Goal: Task Accomplishment & Management: Manage account settings

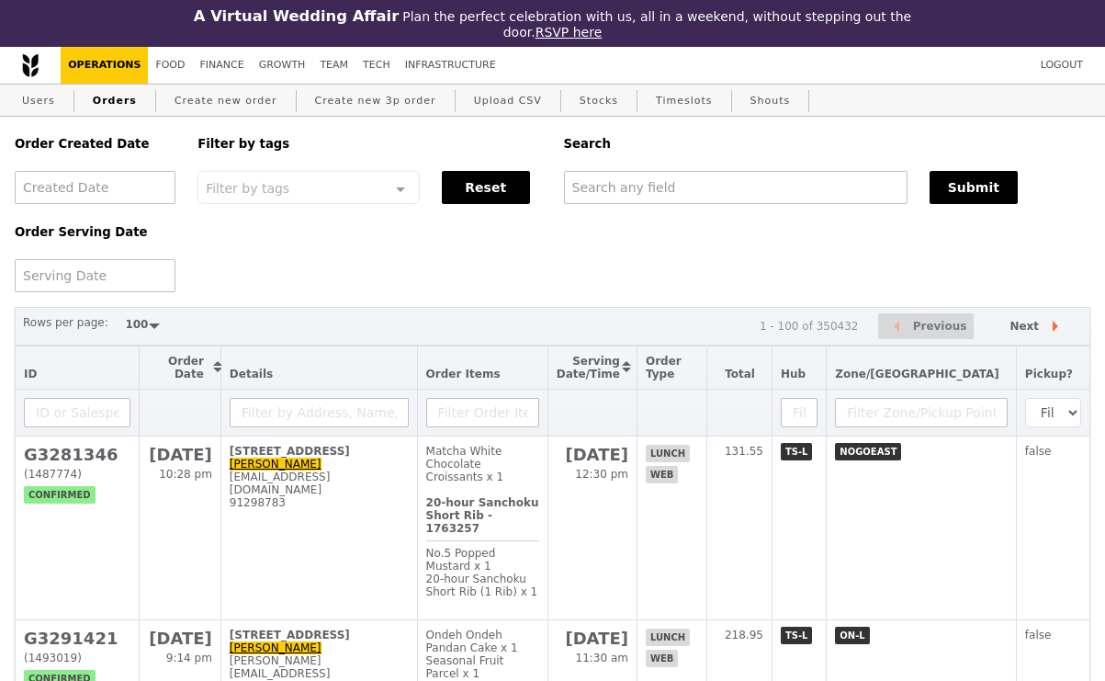
select select "100"
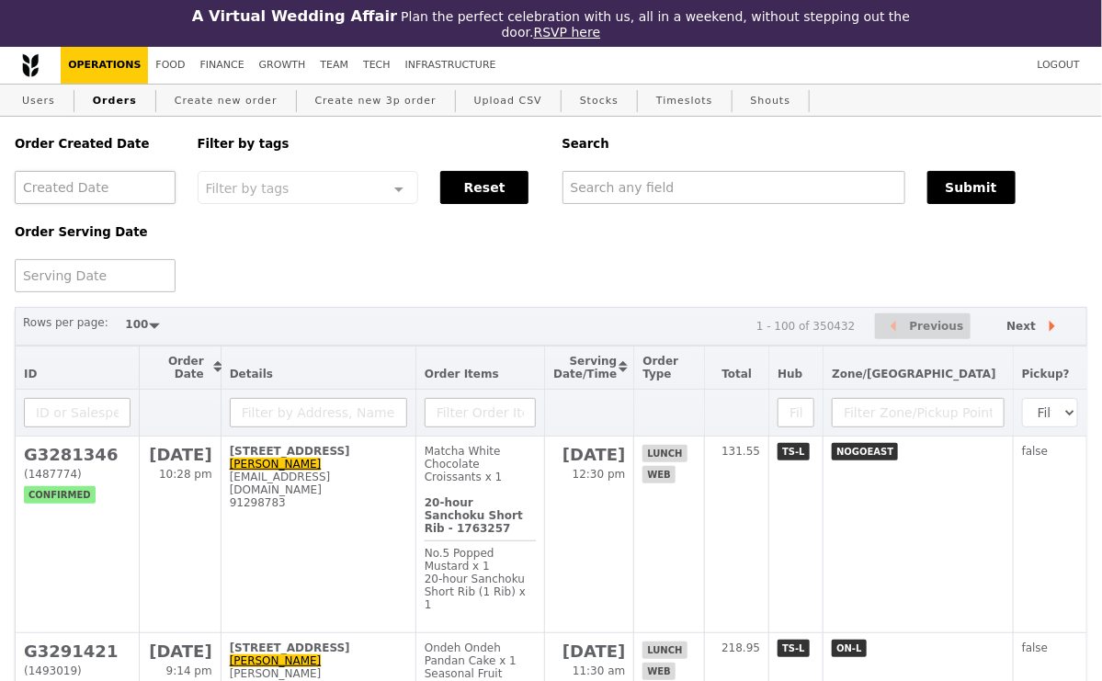
click at [122, 197] on div at bounding box center [95, 187] width 161 height 33
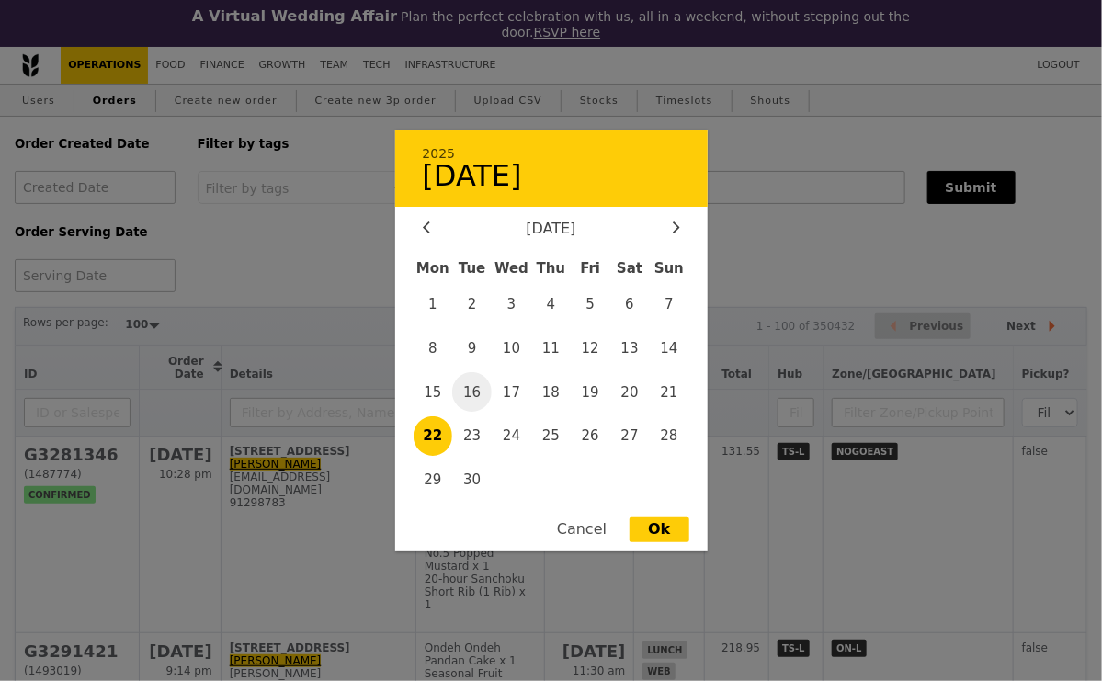
click at [480, 391] on span "16" at bounding box center [472, 392] width 40 height 40
type input "16 Sept 2025"
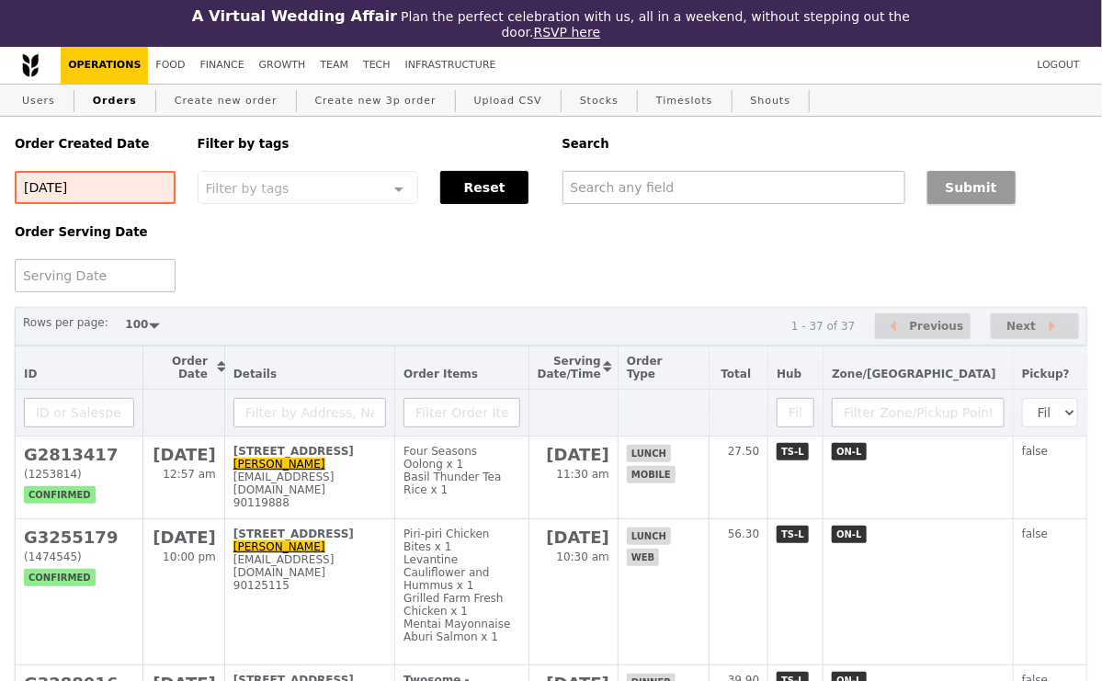
click at [972, 195] on button "Submit" at bounding box center [971, 187] width 88 height 33
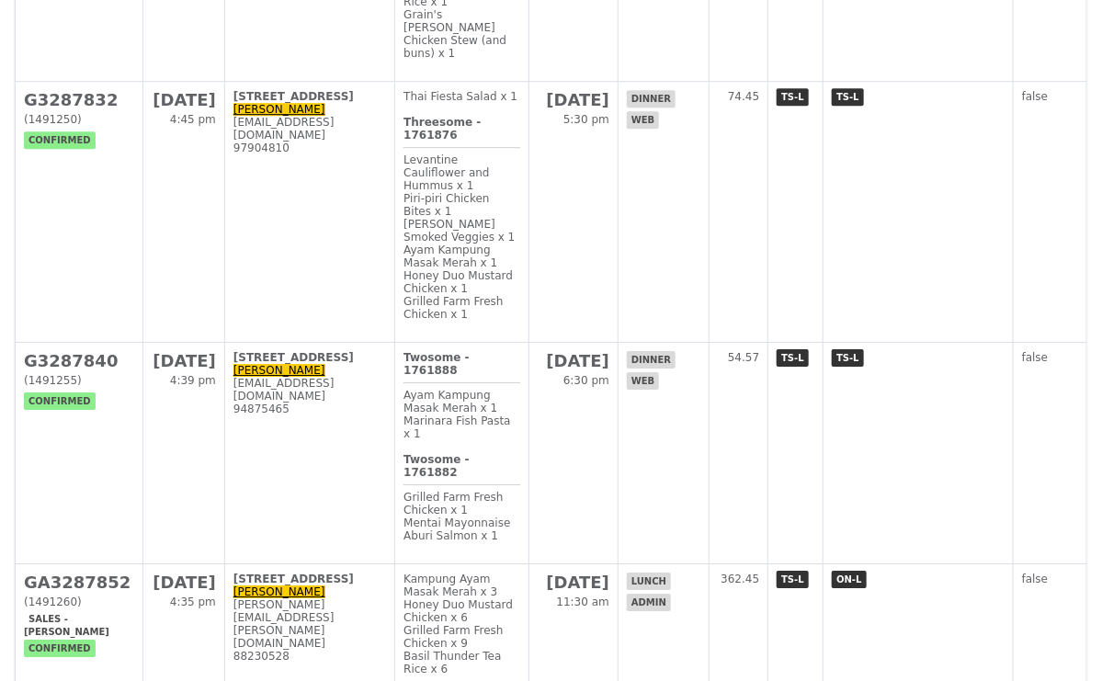
scroll to position [1990, 0]
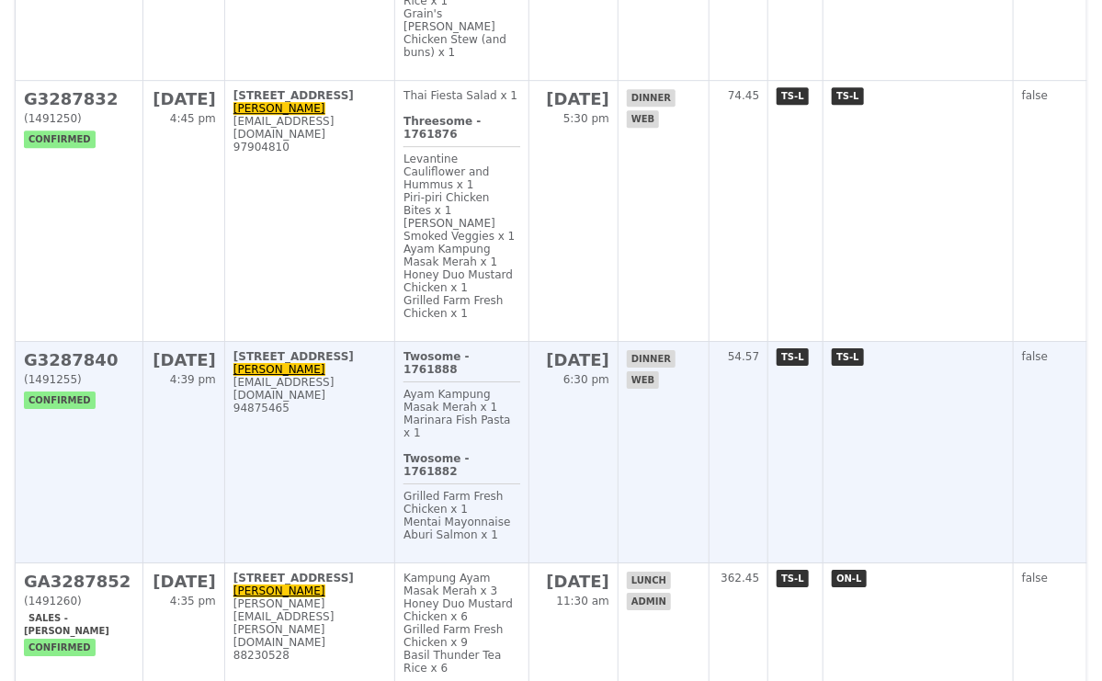
click at [383, 342] on td "108A Bidadari Park Drive, # 16-178 Sadiduddin edbe87@gmail.com 94875465" at bounding box center [309, 452] width 170 height 221
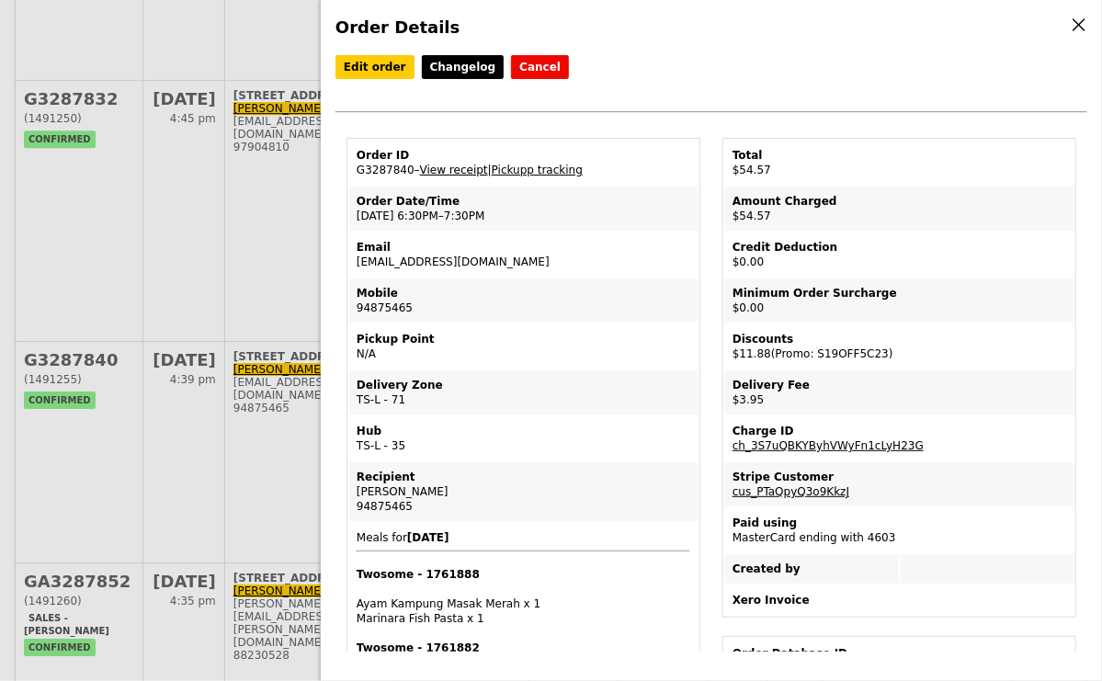
click at [465, 169] on link "View receipt" at bounding box center [454, 170] width 68 height 13
click at [366, 70] on link "Edit order" at bounding box center [374, 67] width 79 height 24
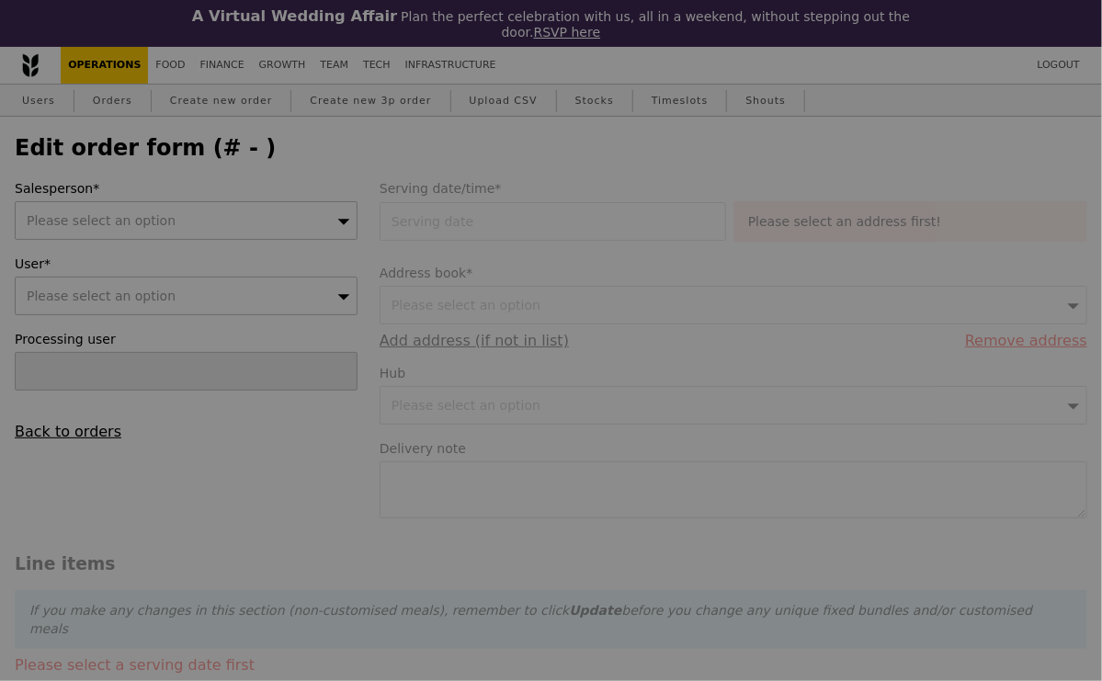
type input "16 Sep 2025"
type textarea "Please help to hang on the hooks on the metal gate. Thanks!"
type input "62.50"
type input "2.71"
type input "2.95"
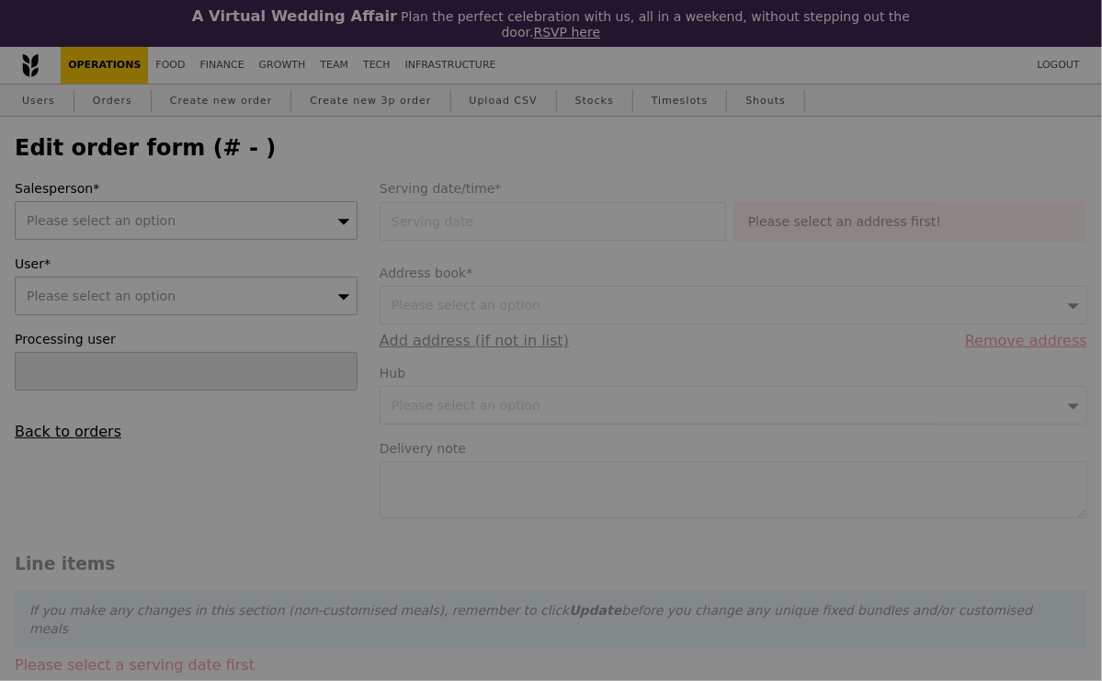
type input "10.90"
type input "11.88"
type input "53.57"
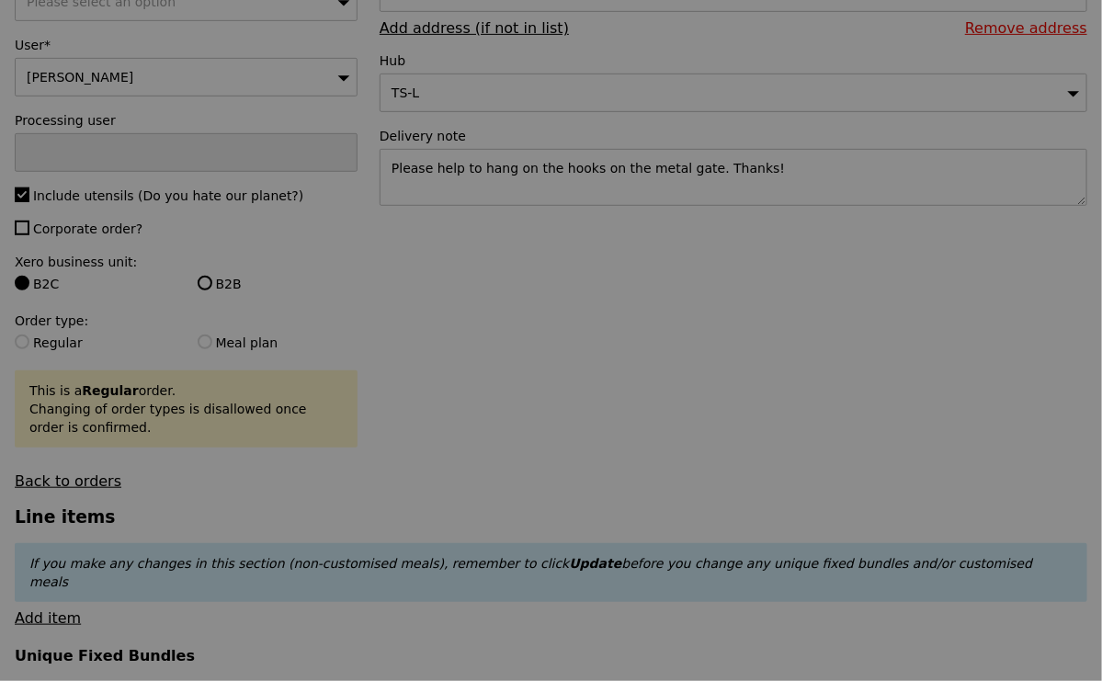
scroll to position [500, 0]
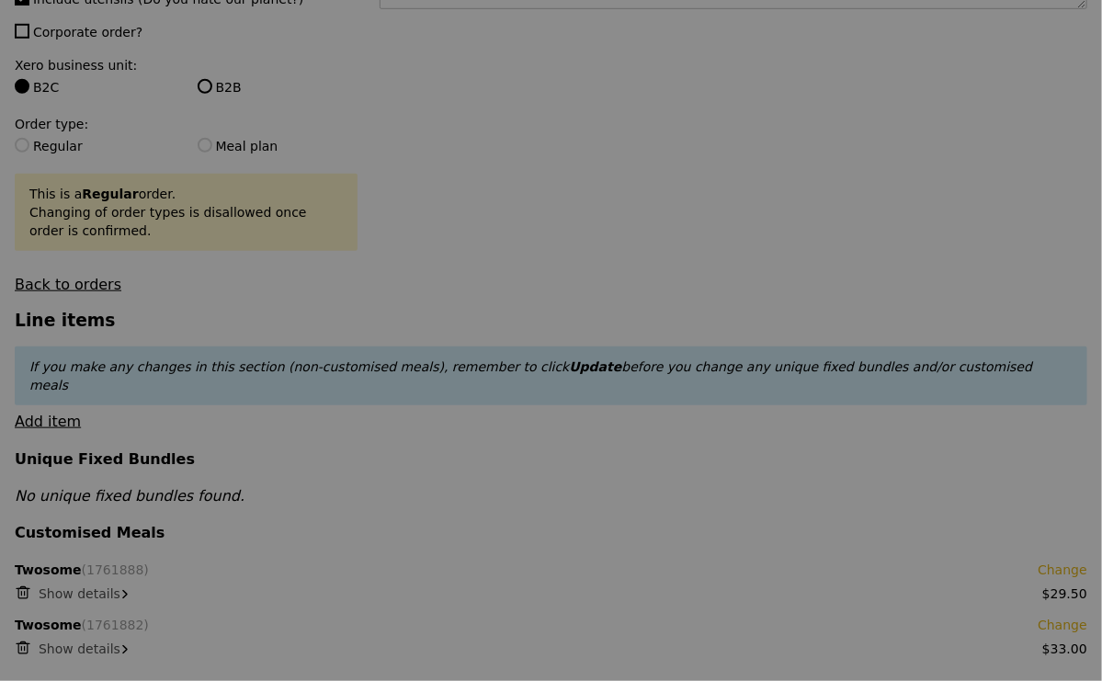
type input "Update"
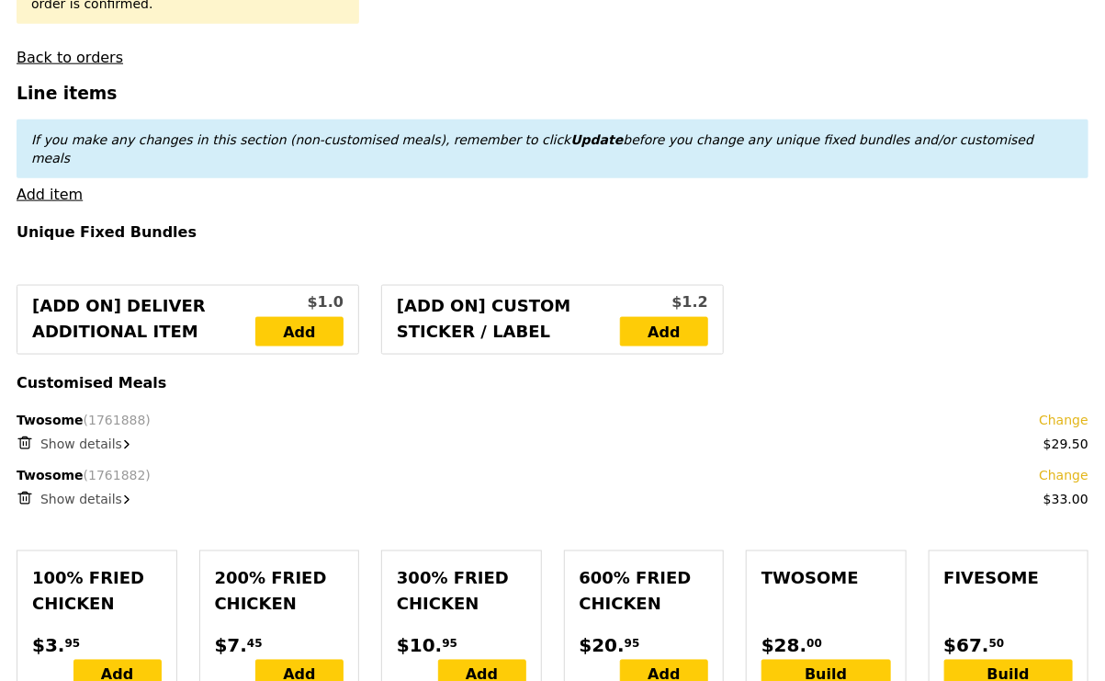
scroll to position [742, 0]
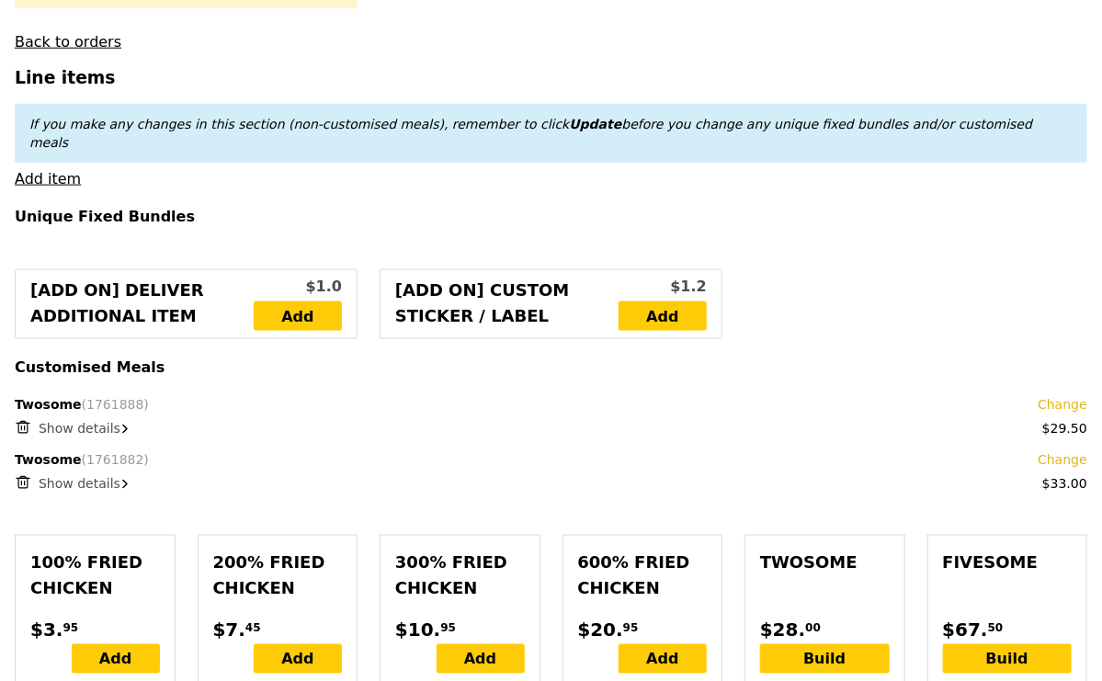
click at [88, 421] on span "Show details" at bounding box center [80, 428] width 82 height 15
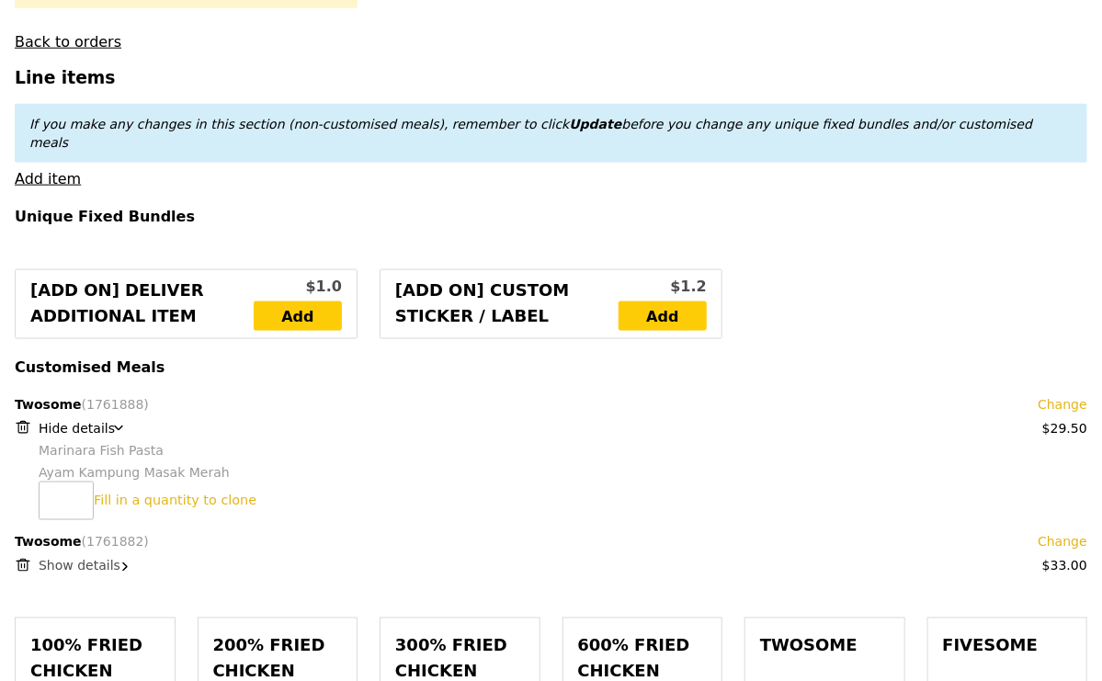
click at [85, 559] on span "Show details" at bounding box center [80, 566] width 82 height 15
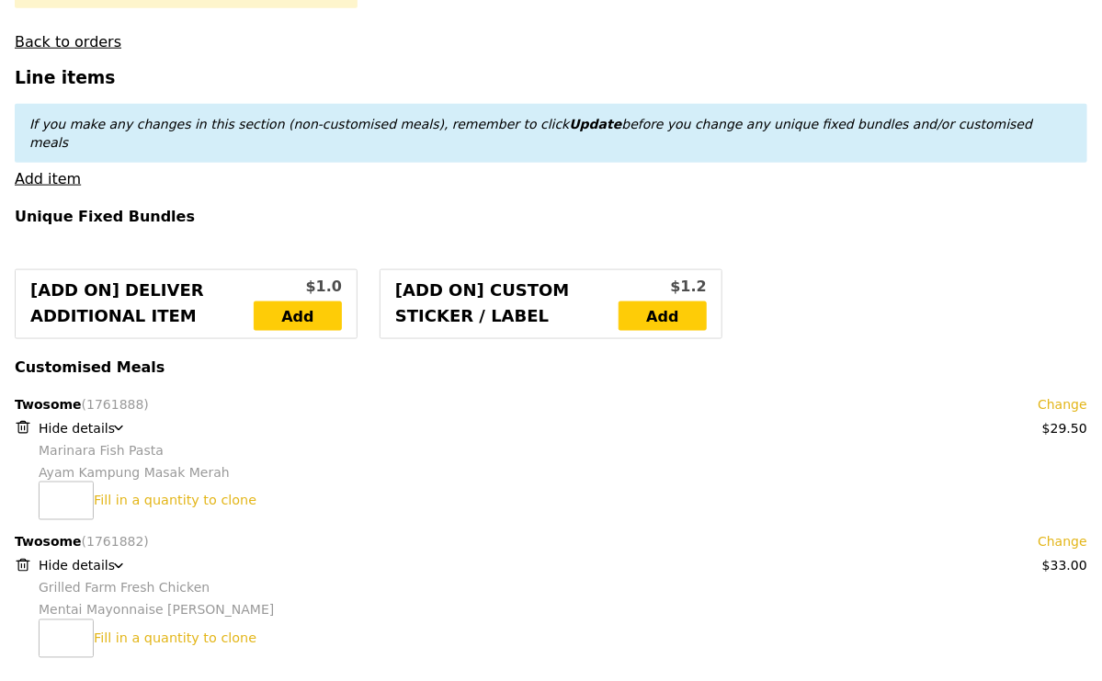
click at [1071, 395] on link "Change" at bounding box center [1062, 404] width 50 height 18
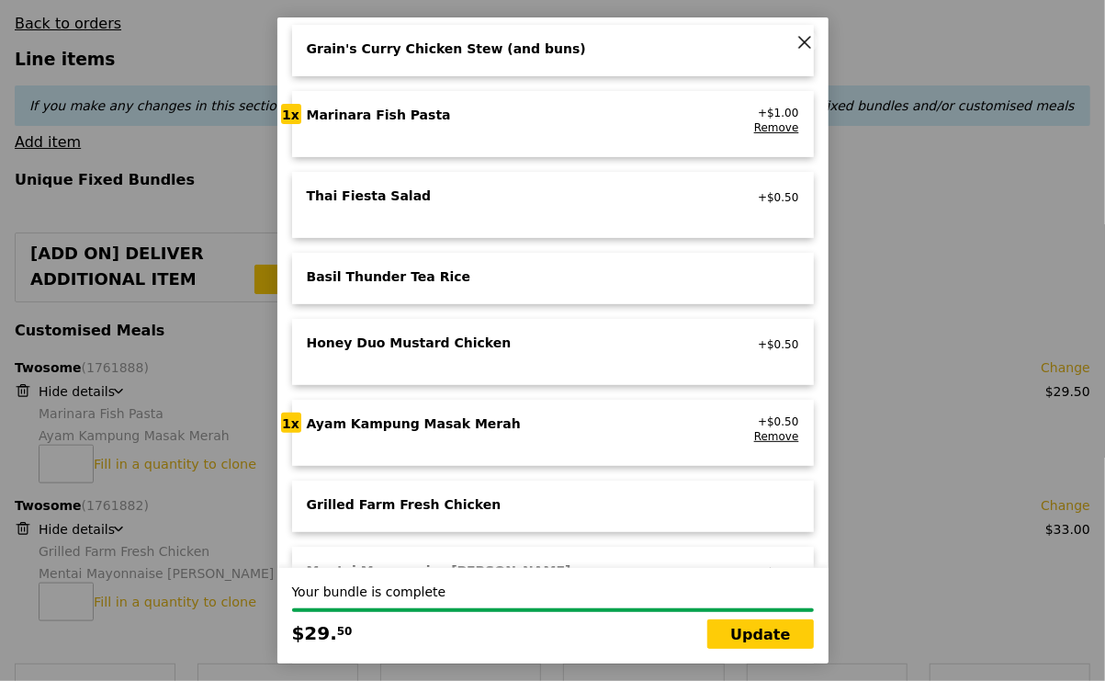
scroll to position [175, 0]
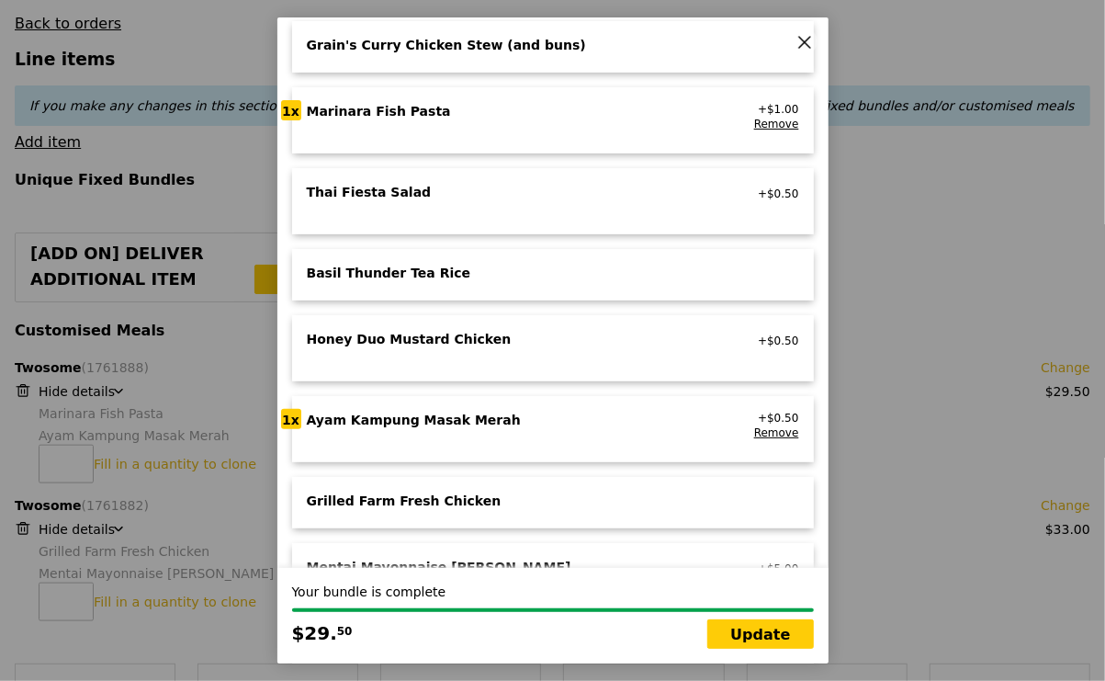
click at [804, 38] on icon at bounding box center [805, 42] width 17 height 17
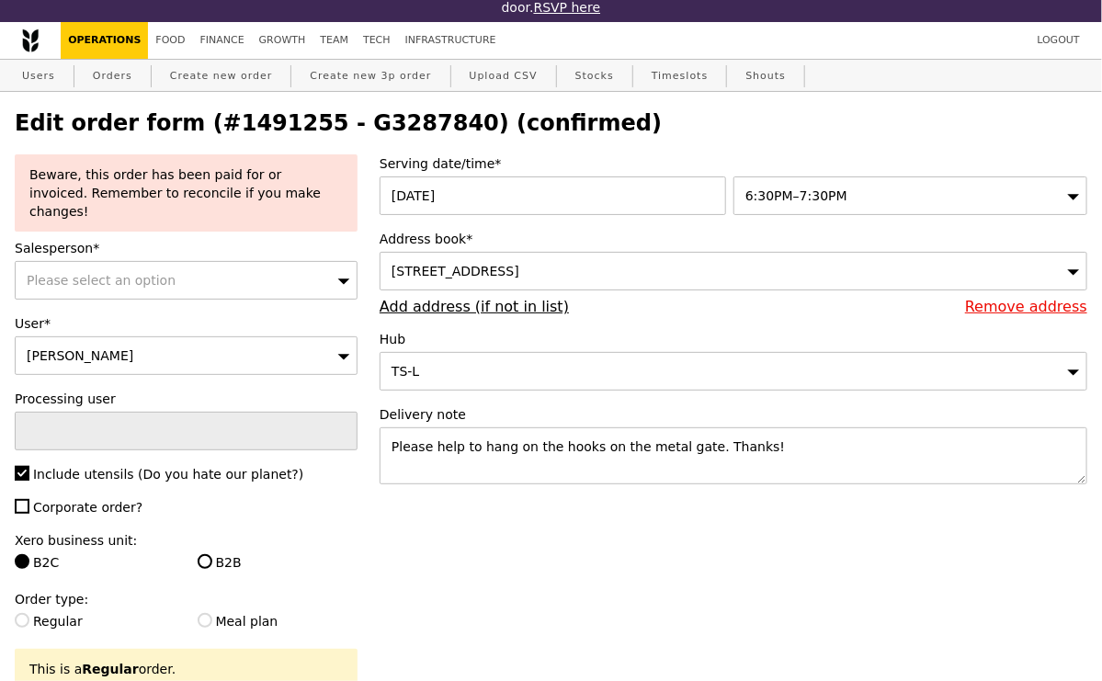
scroll to position [0, 0]
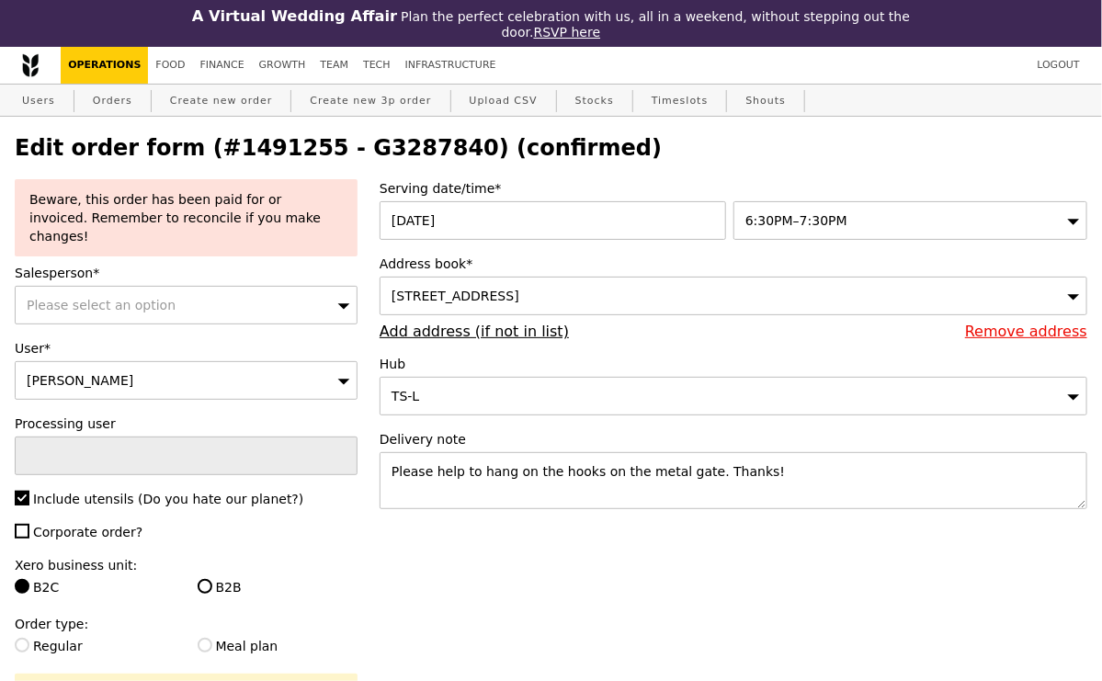
select select "100"
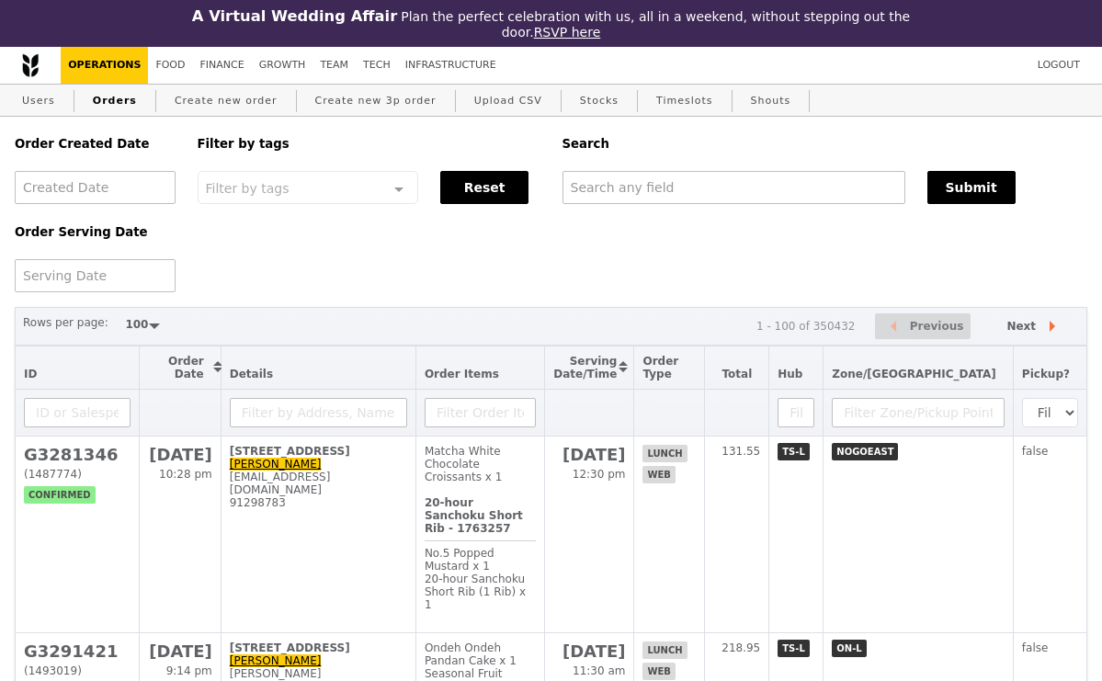
select select "100"
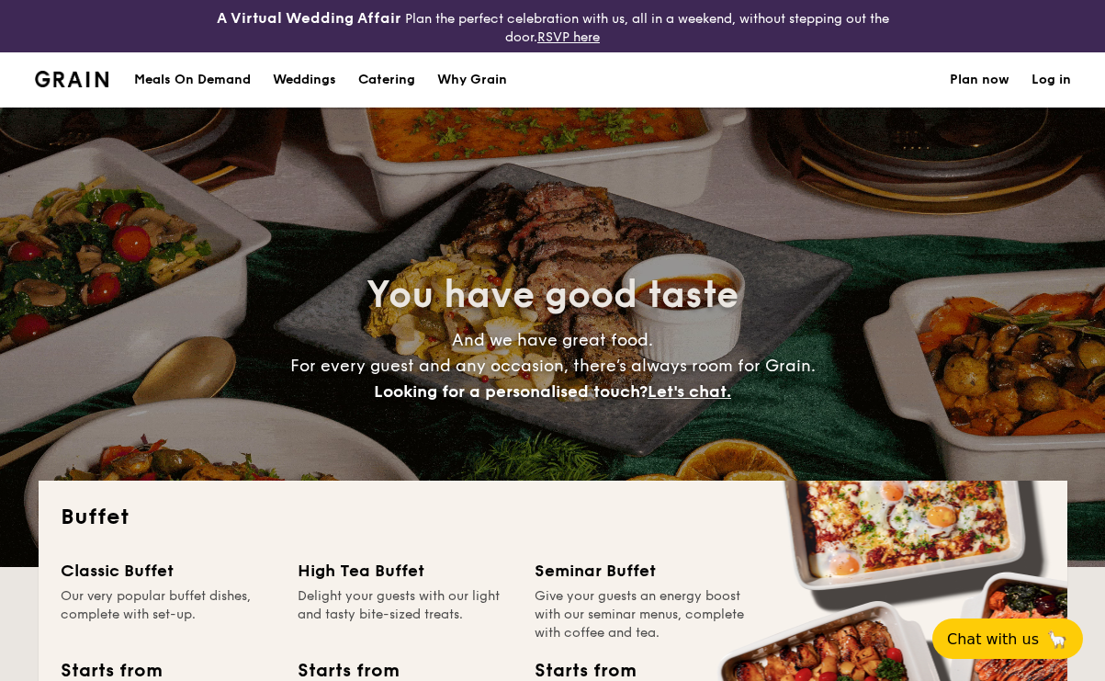
select select
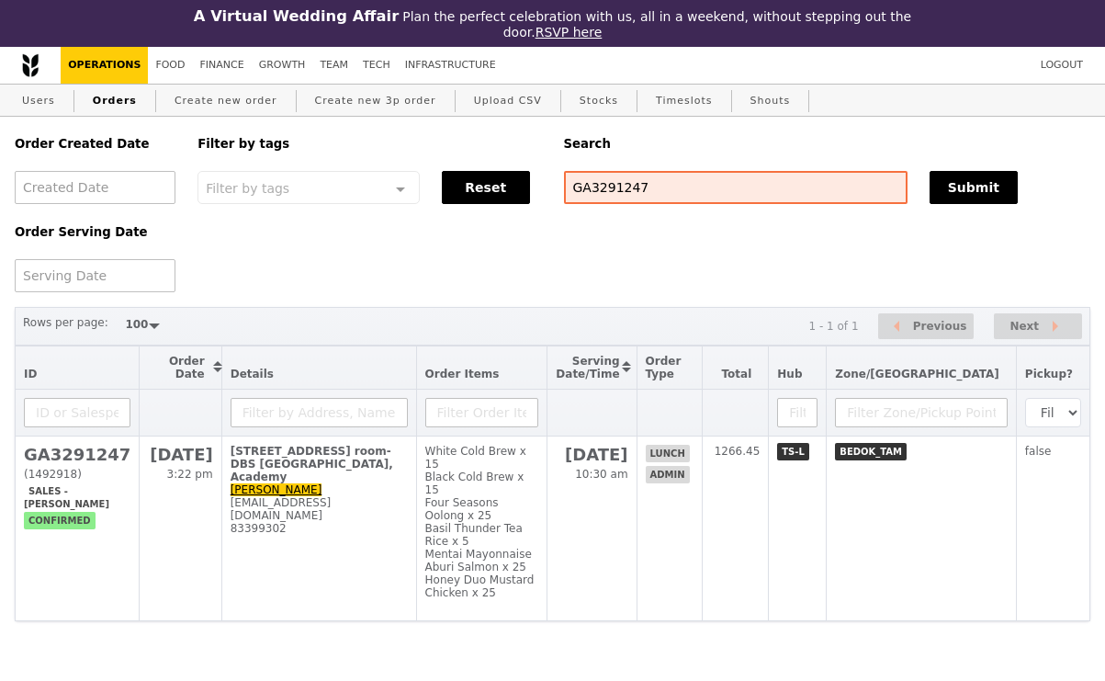
select select "100"
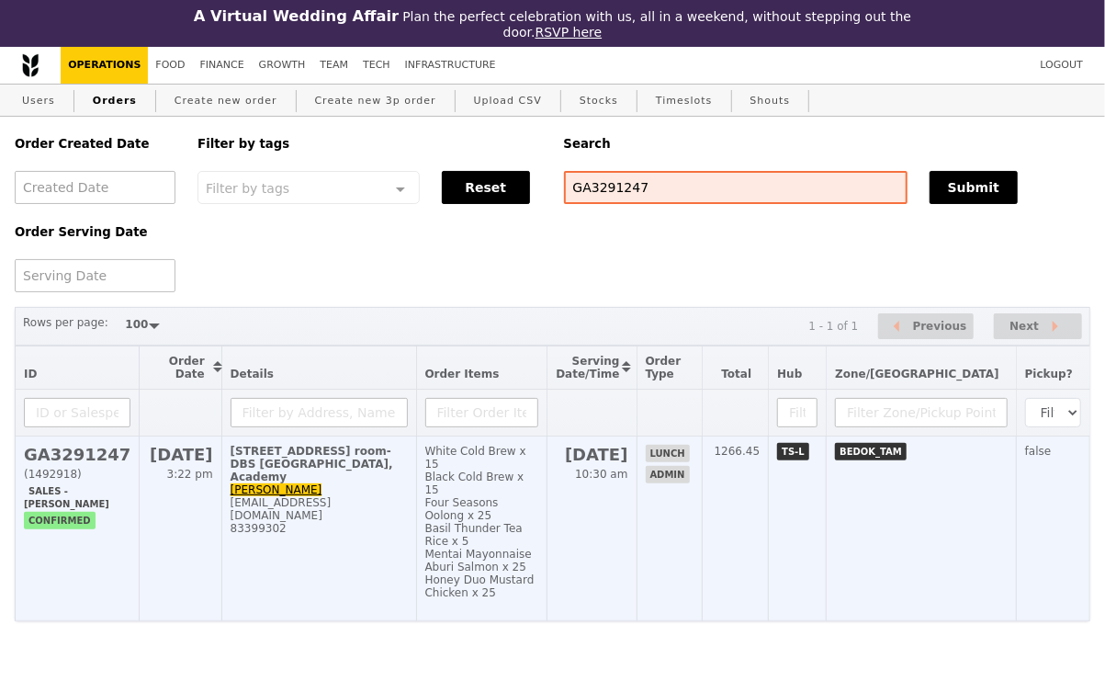
click at [374, 522] on div "83399302" at bounding box center [319, 528] width 177 height 13
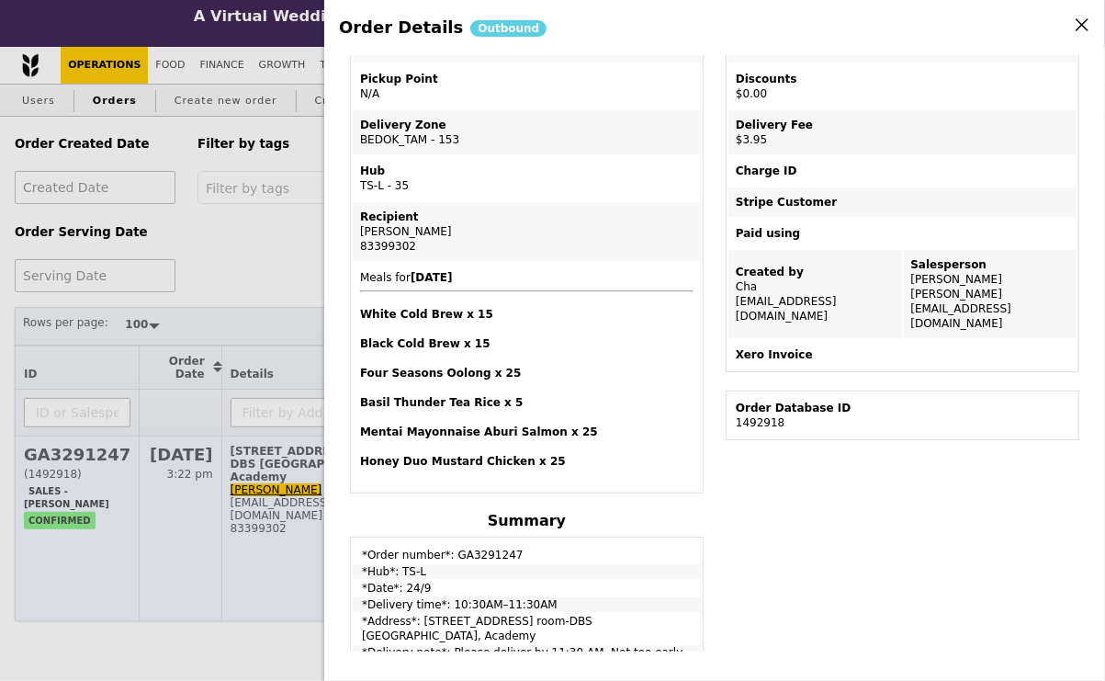
scroll to position [270, 0]
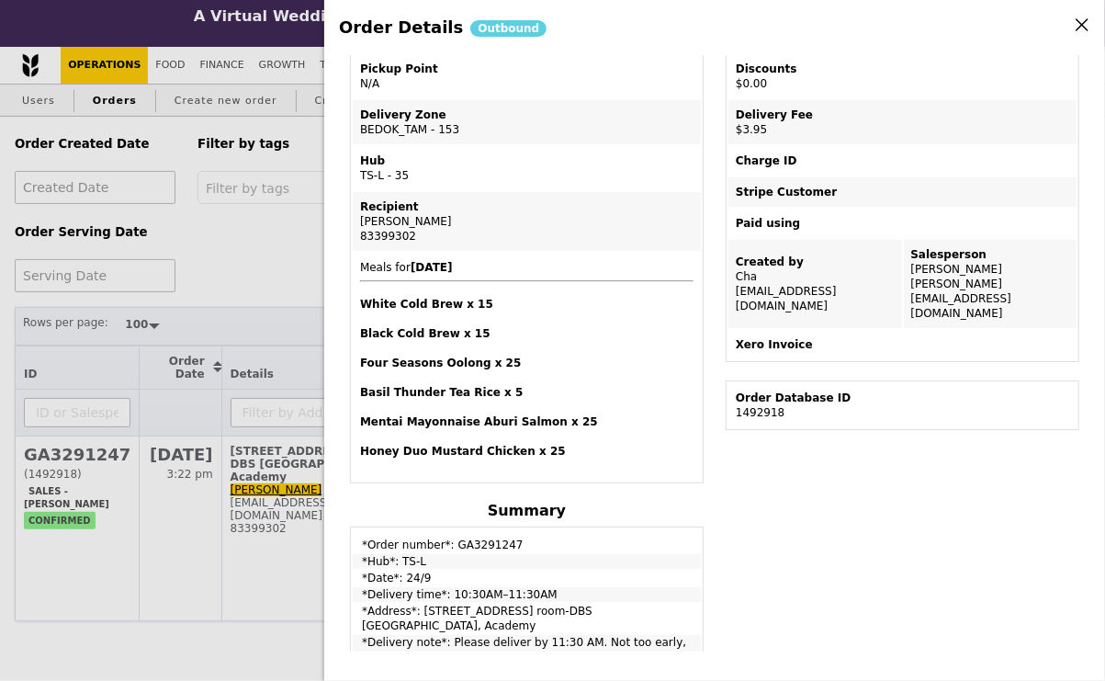
click at [269, 232] on div "Order Details Outbound Edit order Changelog Cancel Order ID GA3291247 – View re…" at bounding box center [552, 340] width 1105 height 681
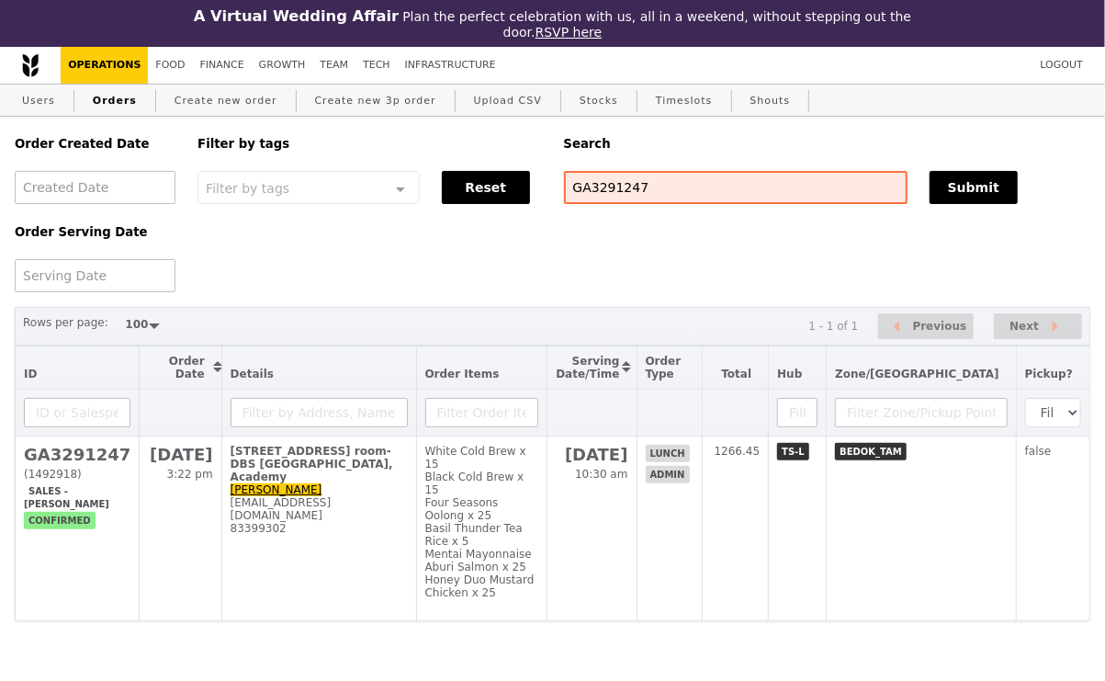
scroll to position [375, 0]
